Goal: Task Accomplishment & Management: Use online tool/utility

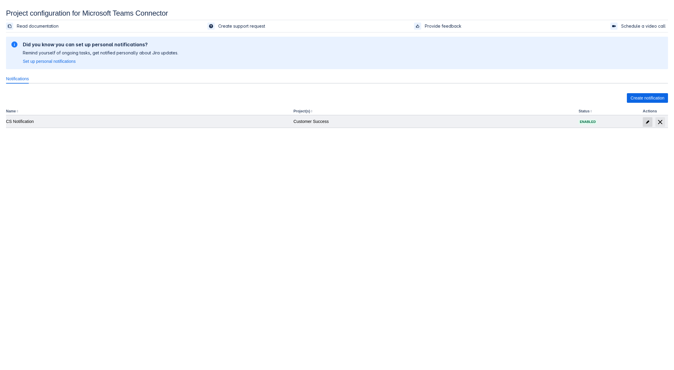
click at [647, 123] on span "edit" at bounding box center [647, 122] width 5 height 5
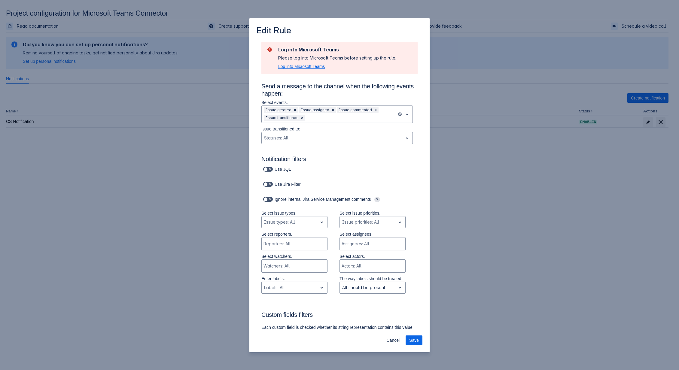
click at [312, 67] on span "Log into Microsoft Teams" at bounding box center [301, 66] width 47 height 6
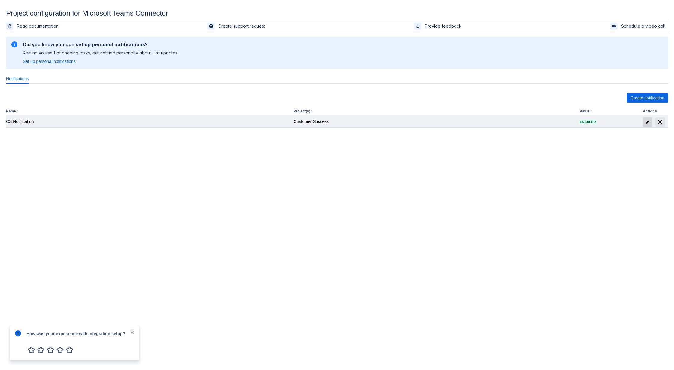
click at [645, 123] on span "edit" at bounding box center [647, 122] width 5 height 5
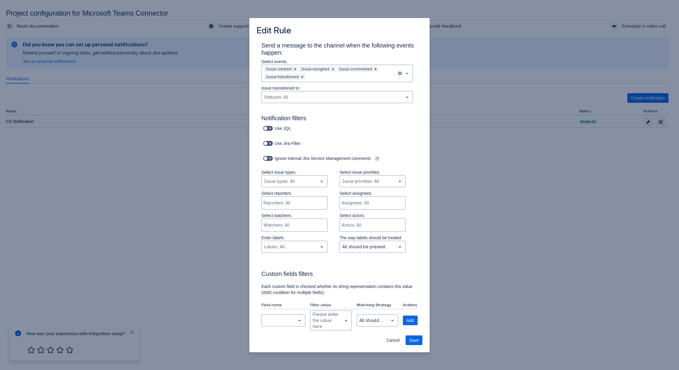
click at [510, 126] on div "Edit Rule Send a message to the channel when the following events happen: Selec…" at bounding box center [339, 185] width 679 height 370
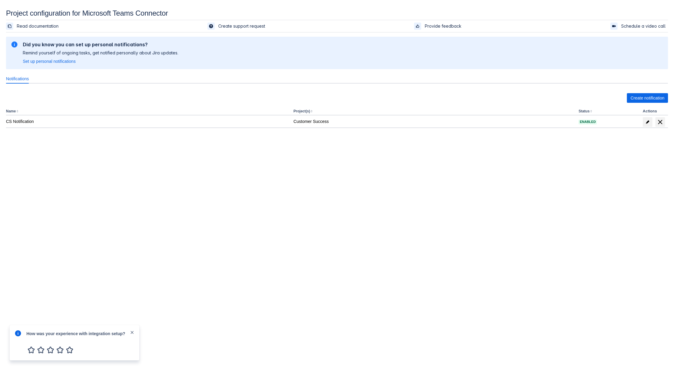
drag, startPoint x: 133, startPoint y: 333, endPoint x: 134, endPoint y: 329, distance: 3.7
click at [133, 333] on span "close" at bounding box center [132, 332] width 5 height 5
